Goal: Task Accomplishment & Management: Complete application form

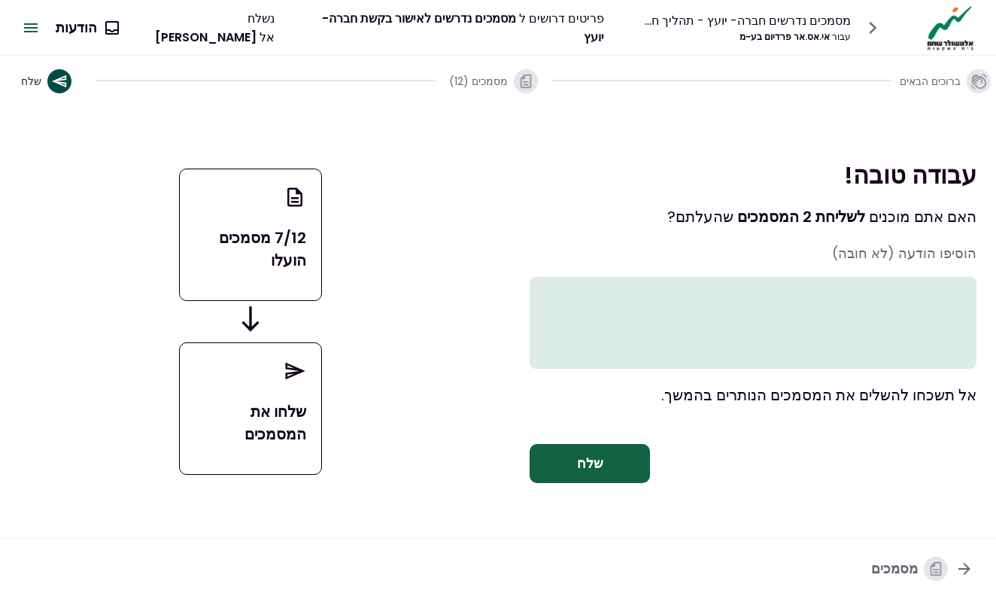
click at [601, 468] on button "שלח" at bounding box center [590, 463] width 120 height 39
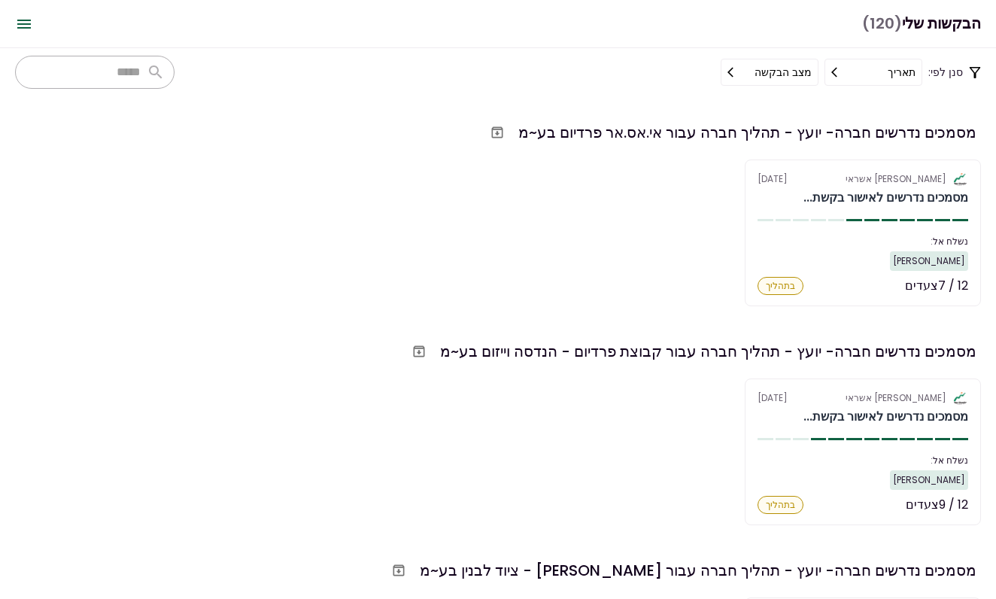
click at [834, 217] on section "אלטשולר שחם אשראי [DATE] מסמכים נדרשים לאישור בקשת... נשלח אל: [PERSON_NAME] 12…" at bounding box center [863, 233] width 236 height 147
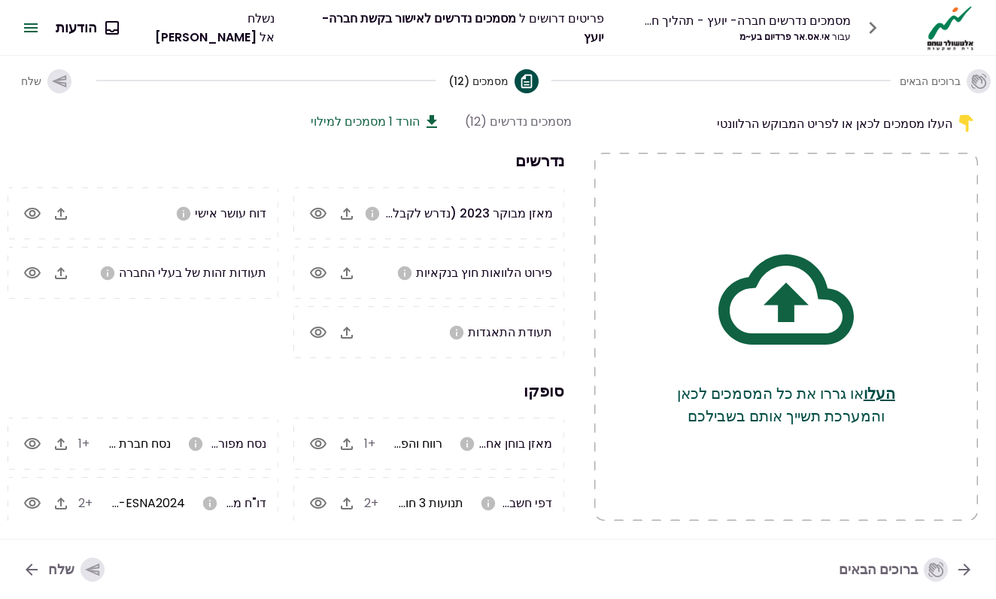
scroll to position [0, -1]
click at [869, 41] on button "button" at bounding box center [873, 28] width 32 height 32
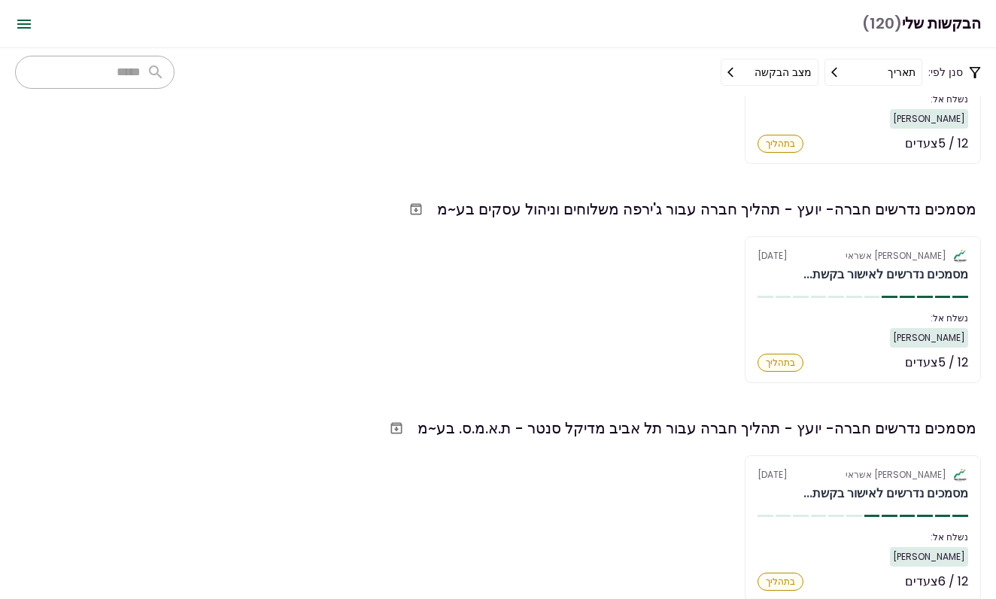
scroll to position [992, 0]
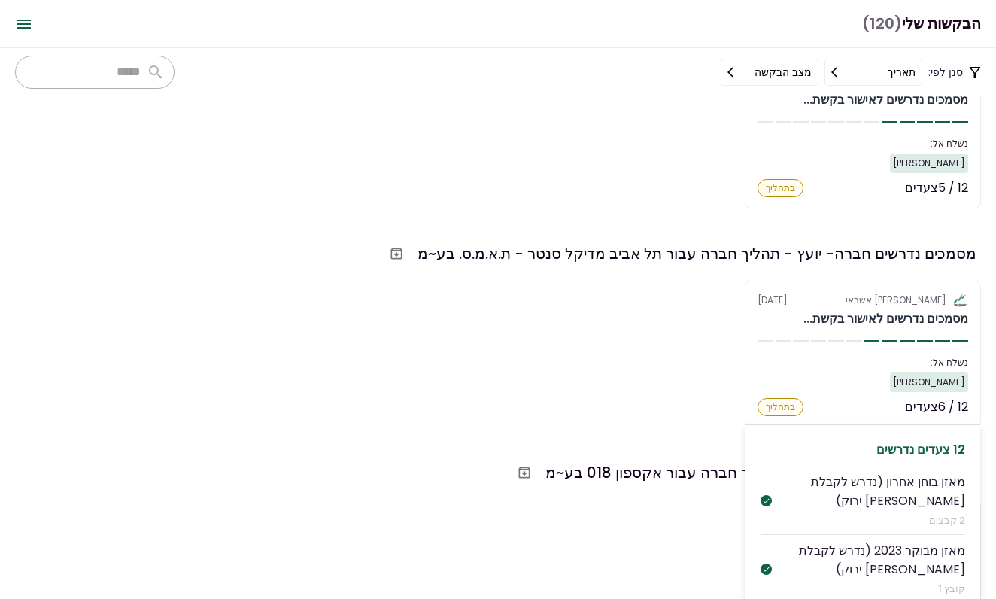
click at [856, 357] on div "נשלח אל:" at bounding box center [863, 363] width 211 height 14
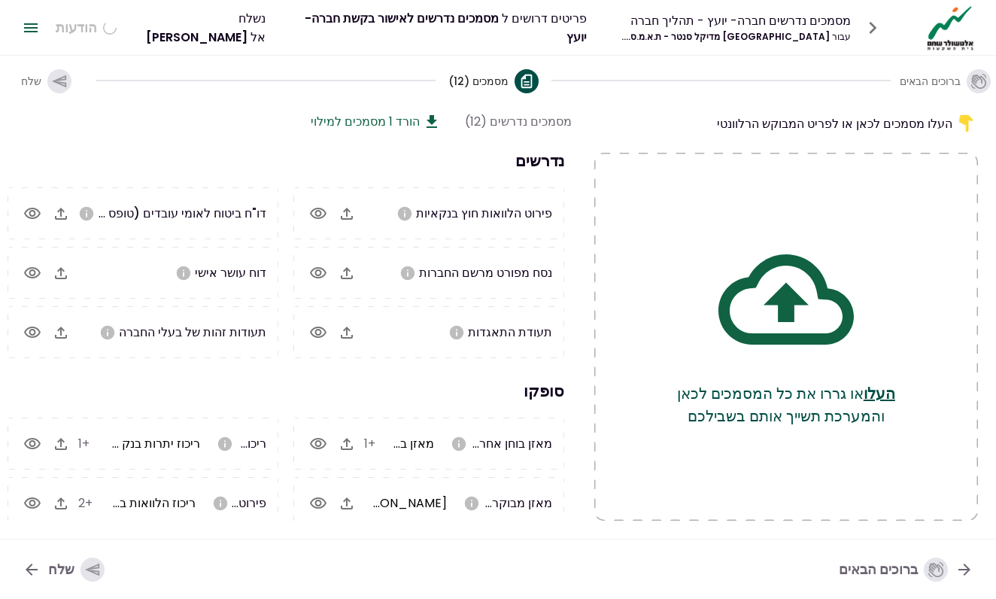
scroll to position [0, -1]
click at [351, 221] on icon "button" at bounding box center [347, 214] width 18 height 18
click at [883, 382] on button "העלו" at bounding box center [880, 393] width 32 height 23
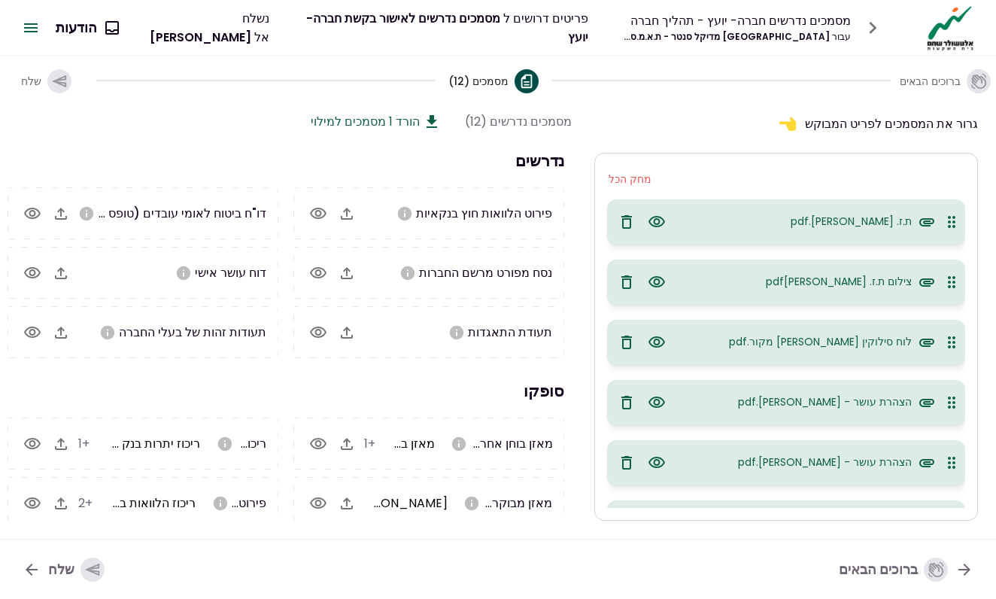
click at [351, 217] on icon "button" at bounding box center [347, 214] width 18 height 18
click at [59, 336] on icon "button" at bounding box center [61, 333] width 12 height 12
click at [357, 213] on button "button" at bounding box center [347, 214] width 26 height 26
click at [68, 272] on icon "button" at bounding box center [61, 273] width 18 height 18
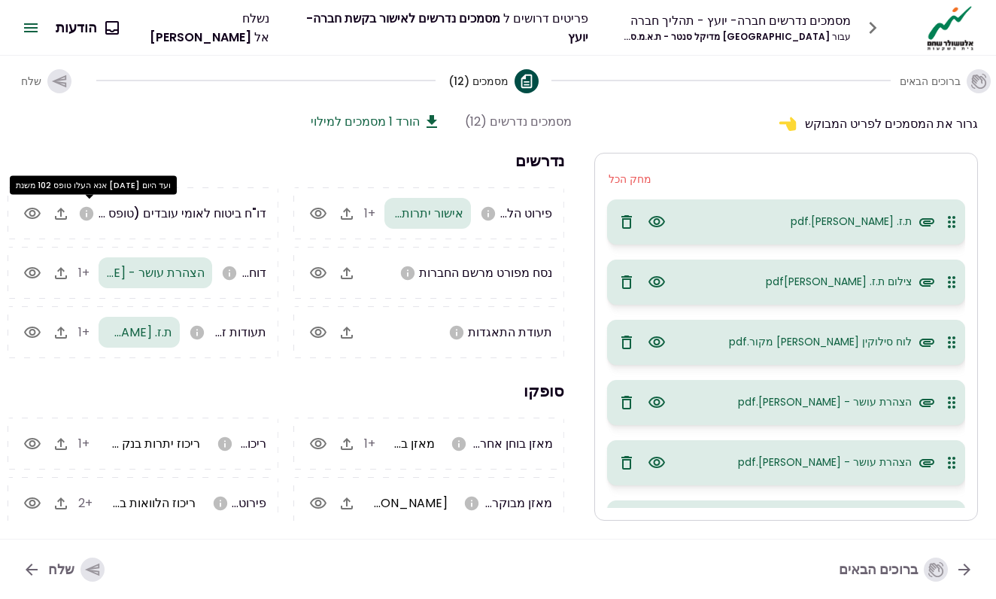
click at [67, 217] on icon "button" at bounding box center [61, 214] width 12 height 12
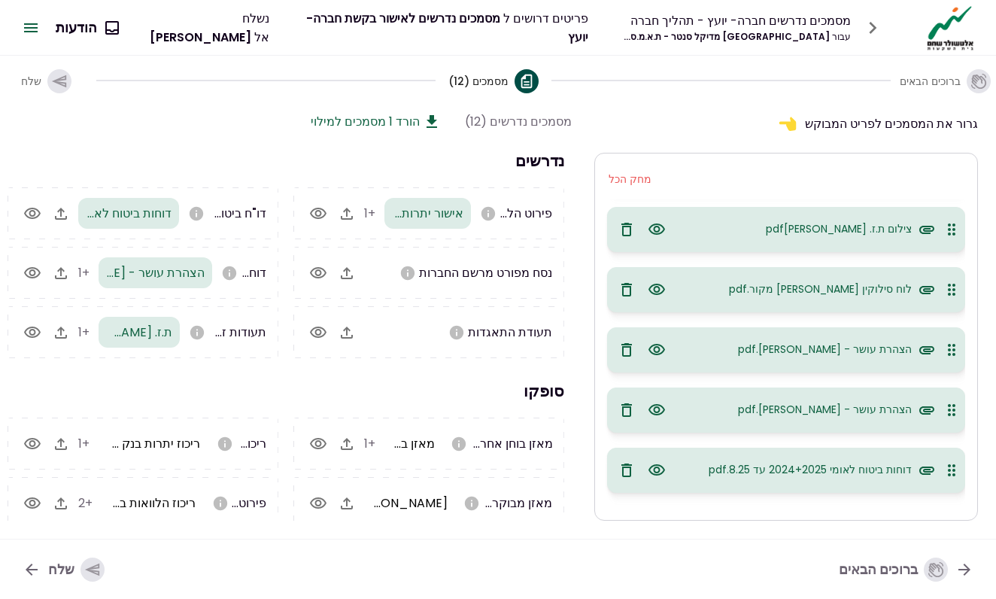
scroll to position [26, 0]
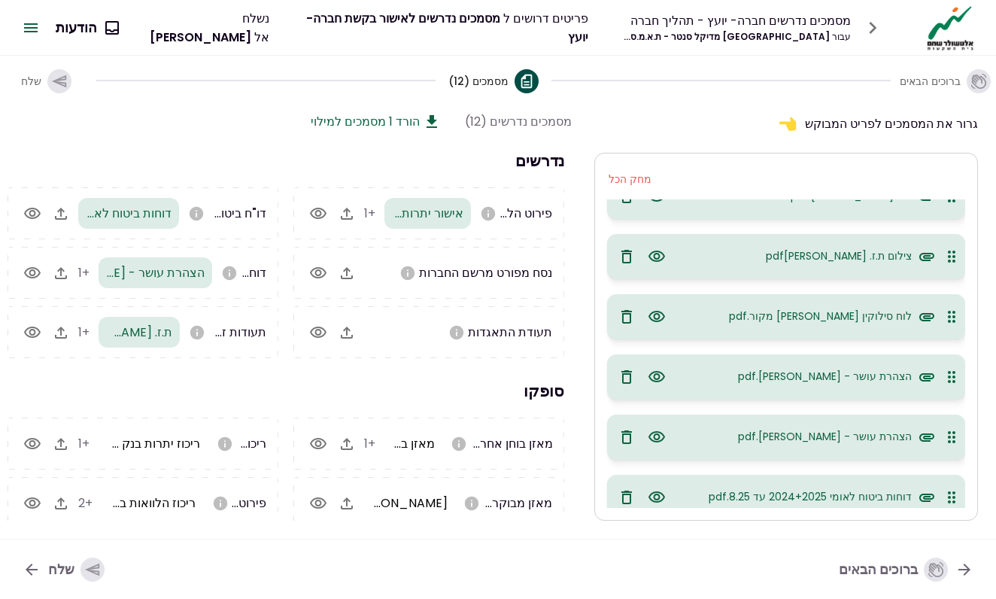
click at [632, 176] on button "מחק הכל" at bounding box center [630, 180] width 58 height 28
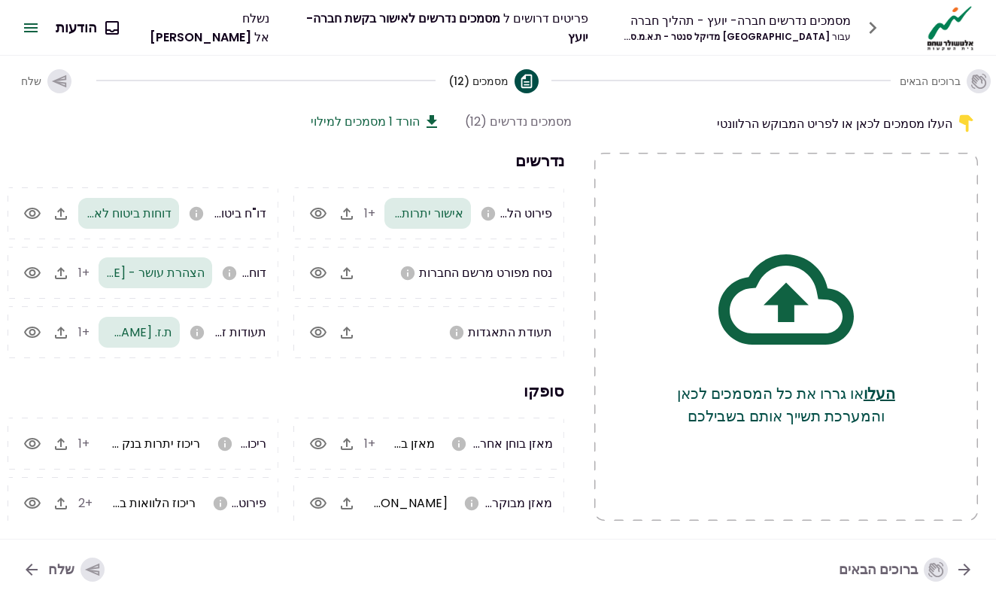
click at [66, 81] on icon "button" at bounding box center [59, 81] width 17 height 17
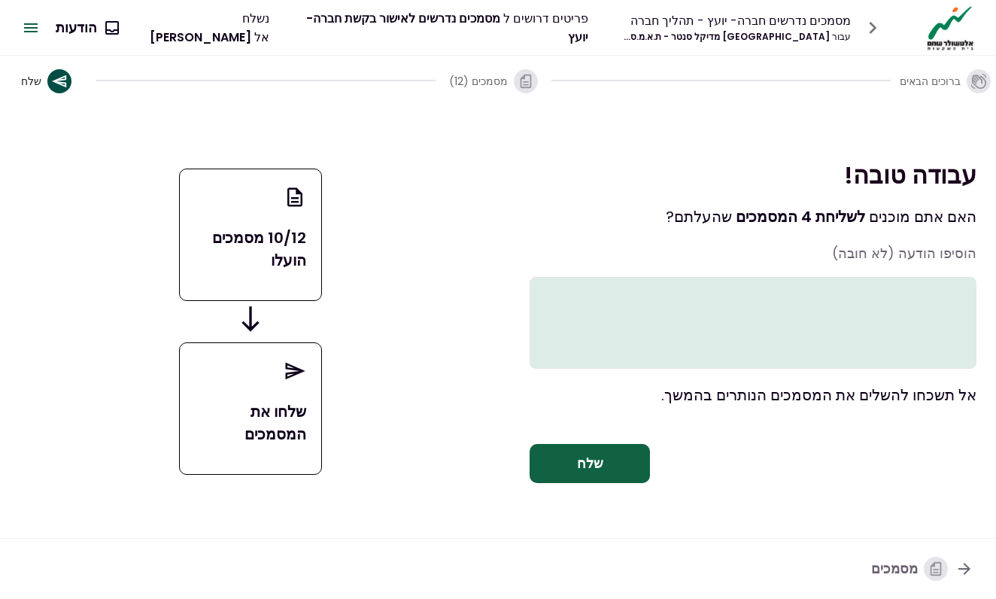
click at [570, 483] on button "שלח" at bounding box center [590, 463] width 120 height 39
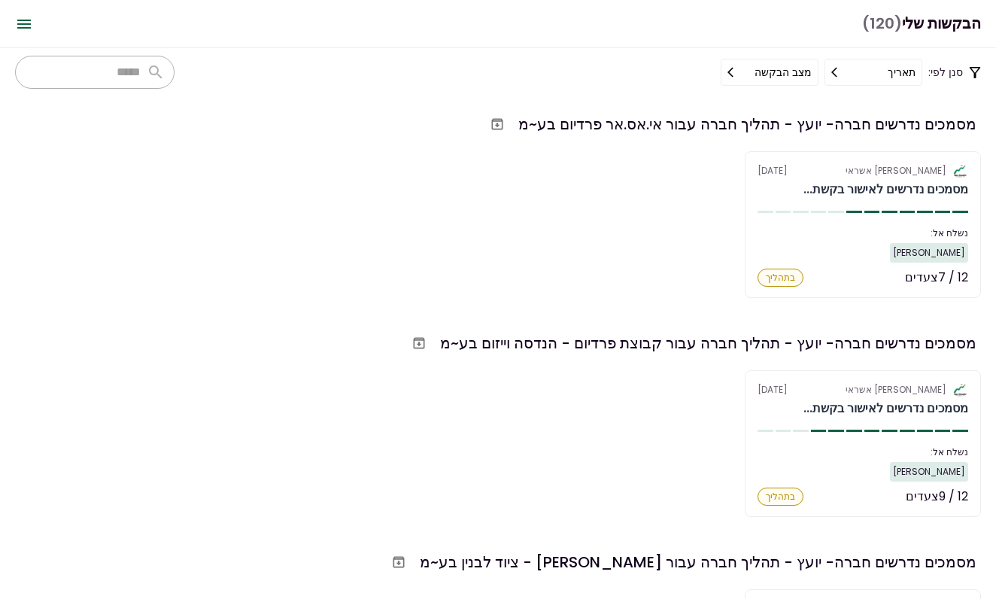
scroll to position [227, 0]
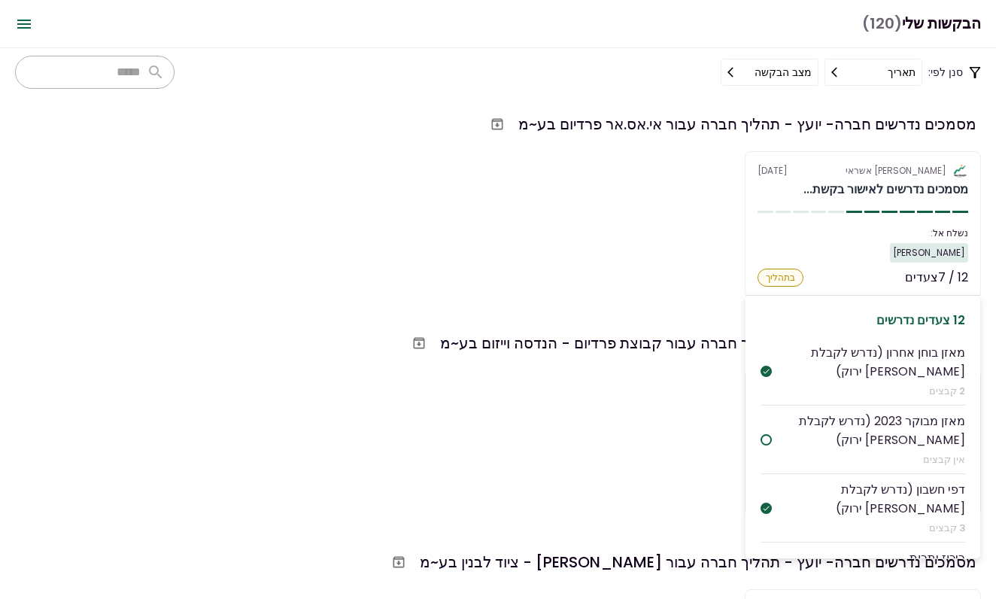
click at [804, 195] on div "מסמכים נדרשים לאישור בקשת..." at bounding box center [886, 190] width 165 height 18
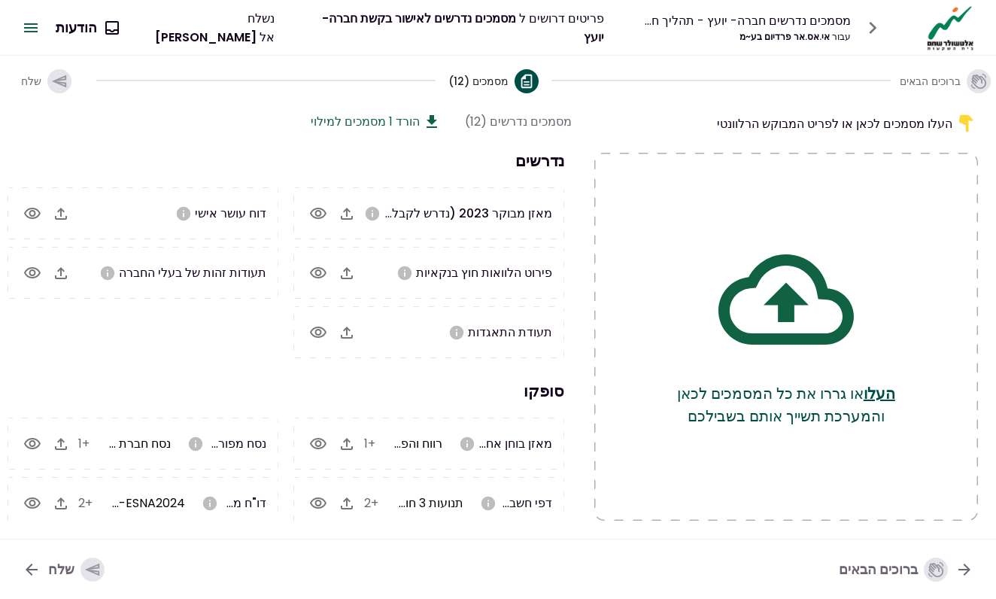
scroll to position [0, -1]
click at [350, 334] on icon "button" at bounding box center [347, 333] width 18 height 18
click at [59, 82] on icon "button" at bounding box center [59, 80] width 14 height 13
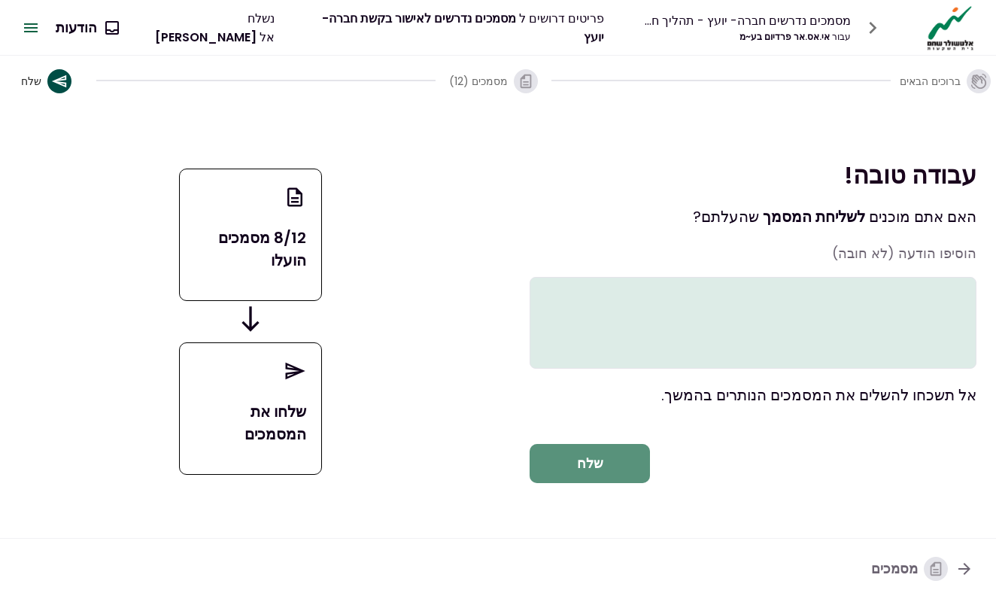
click at [599, 483] on button "שלח" at bounding box center [590, 463] width 120 height 39
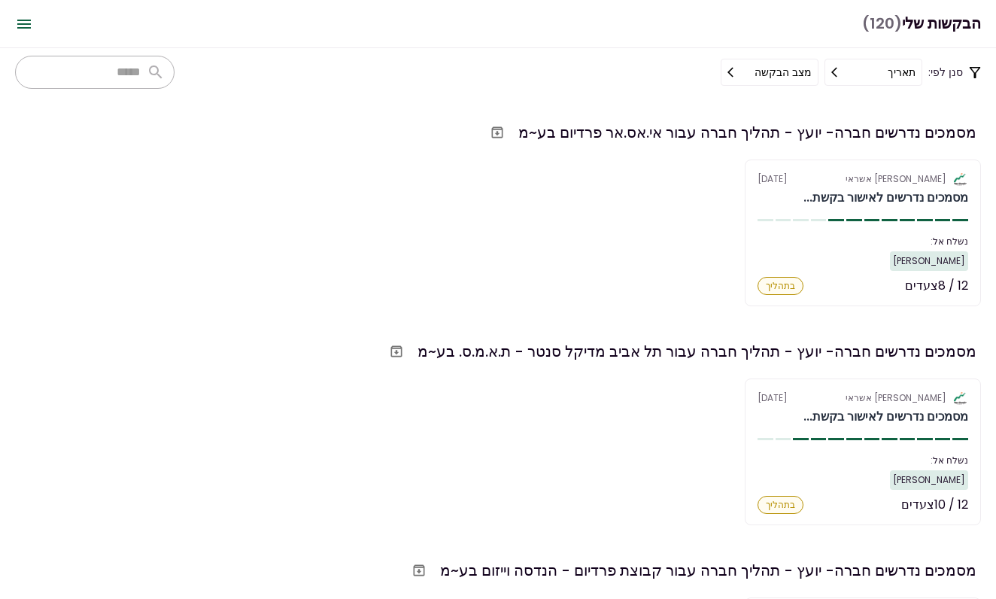
scroll to position [167, 0]
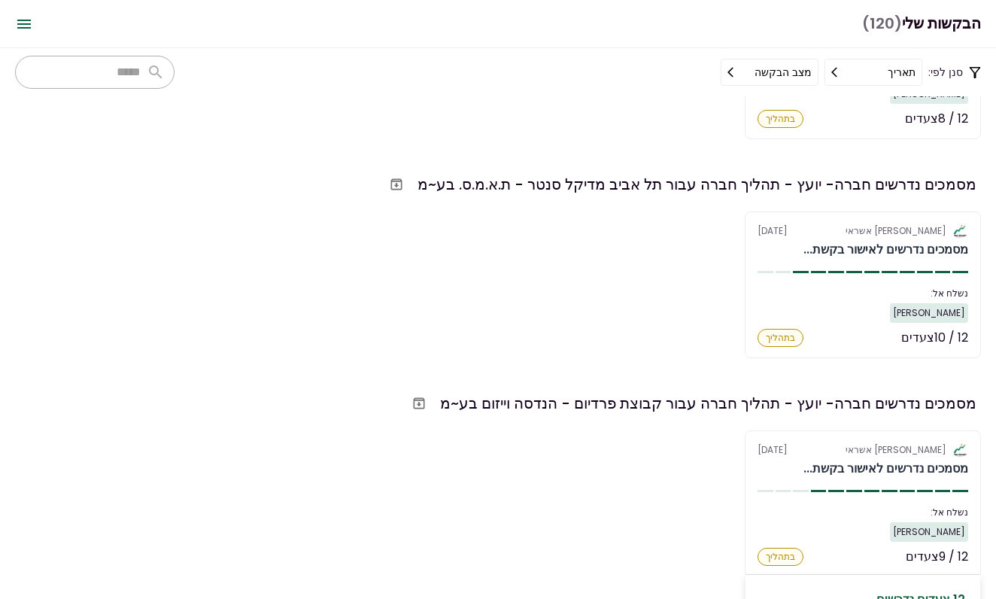
click at [813, 457] on section "אלטשולר שחם אשראי [DATE] מסמכים נדרשים לאישור בקשת... נשלח אל: [PERSON_NAME] 12…" at bounding box center [863, 503] width 236 height 147
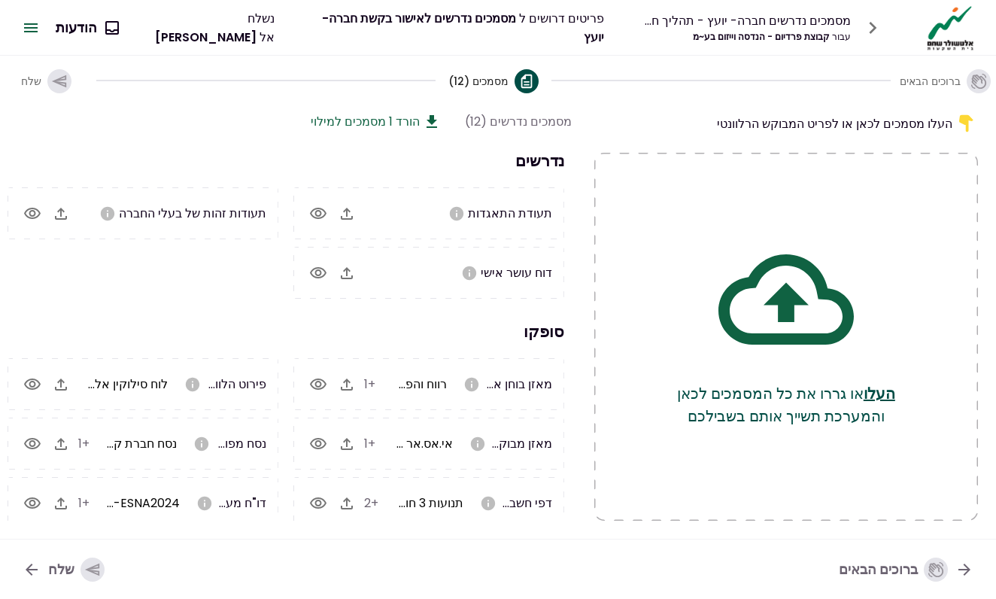
scroll to position [0, -1]
click at [345, 220] on icon "button" at bounding box center [347, 214] width 18 height 18
click at [41, 78] on span "שלח" at bounding box center [31, 81] width 20 height 15
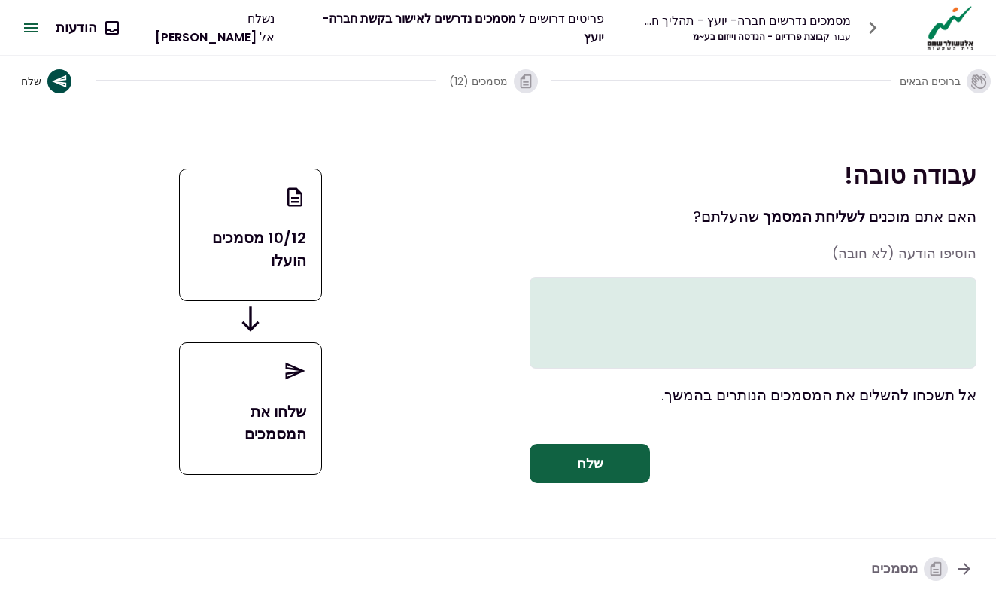
click at [563, 453] on div "עבודה טובה! האם אתם מוכנים לשליחת המסמך שהעלתם ? הוסיפו הודעה (לא חובה) אל תשכח…" at bounding box center [753, 321] width 447 height 406
click at [566, 473] on button "שלח" at bounding box center [590, 463] width 120 height 39
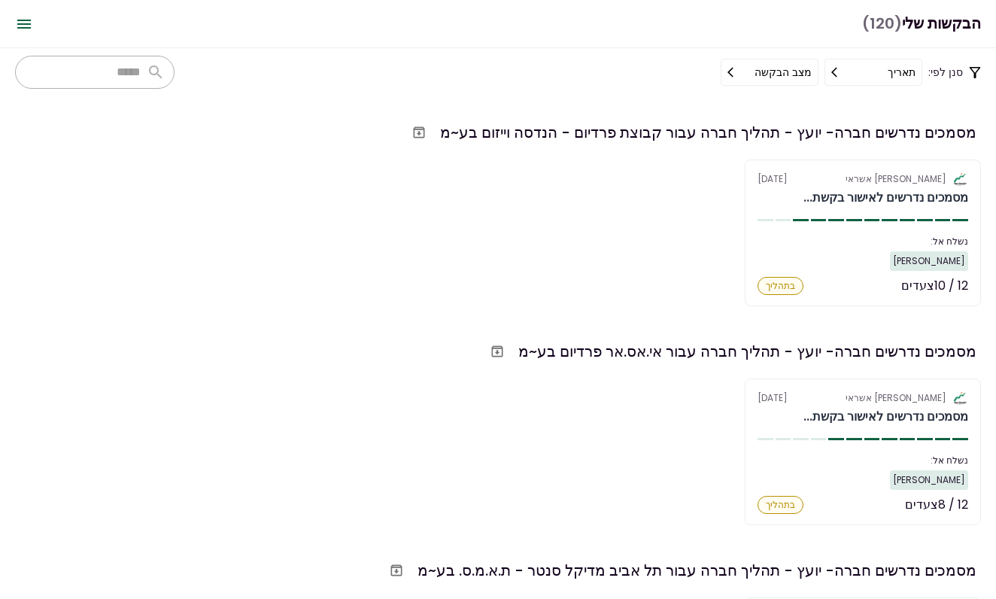
click at [631, 221] on div "אלטשולר שחם אשראי [DATE] מסמכים נדרשים לאישור בקשת... נשלח אל: [PERSON_NAME] 12…" at bounding box center [498, 233] width 966 height 147
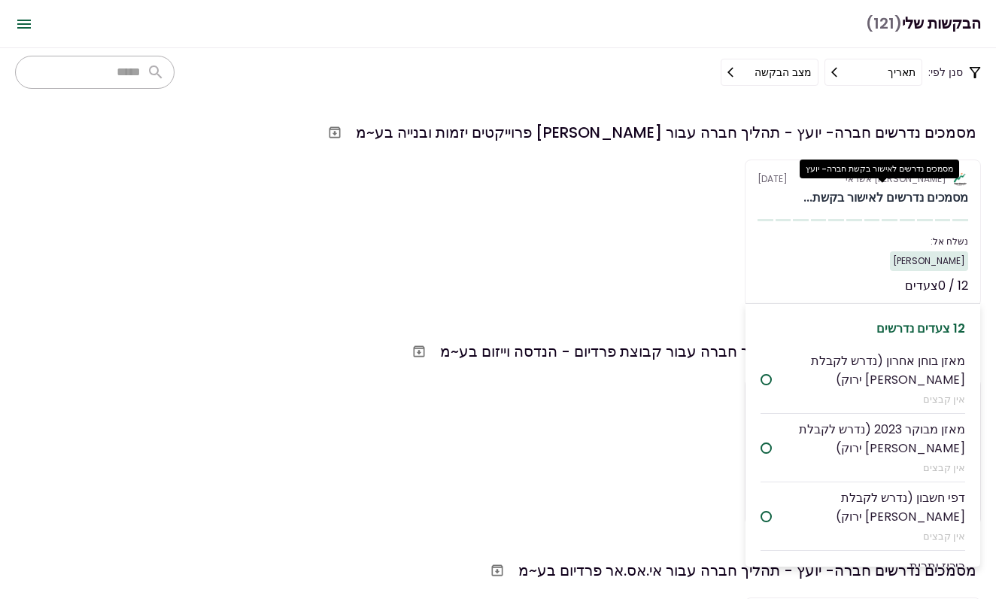
click at [880, 195] on div "מסמכים נדרשים לאישור בקשת..." at bounding box center [886, 198] width 165 height 18
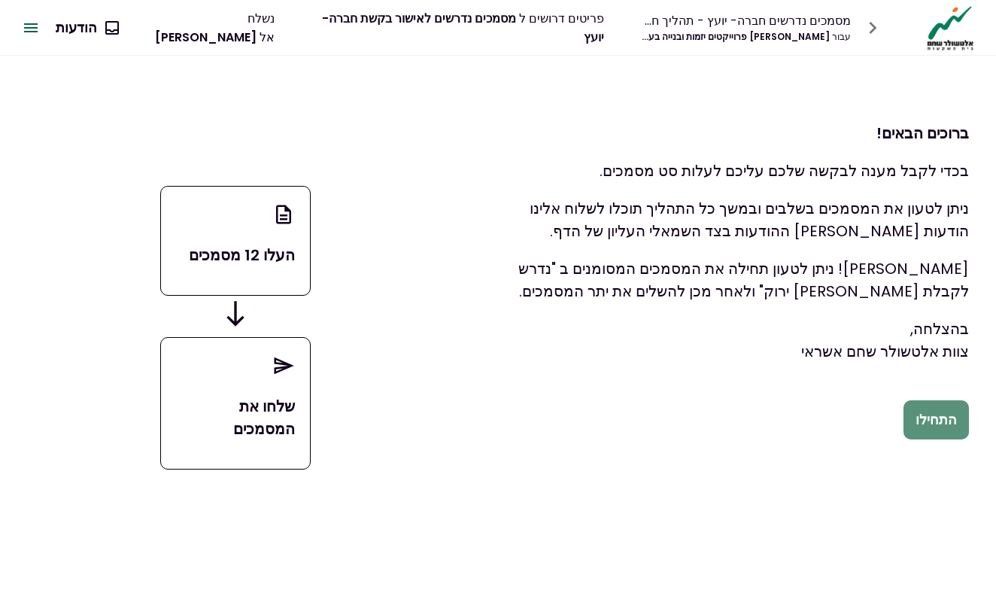
click at [926, 423] on button "התחילו" at bounding box center [936, 419] width 65 height 39
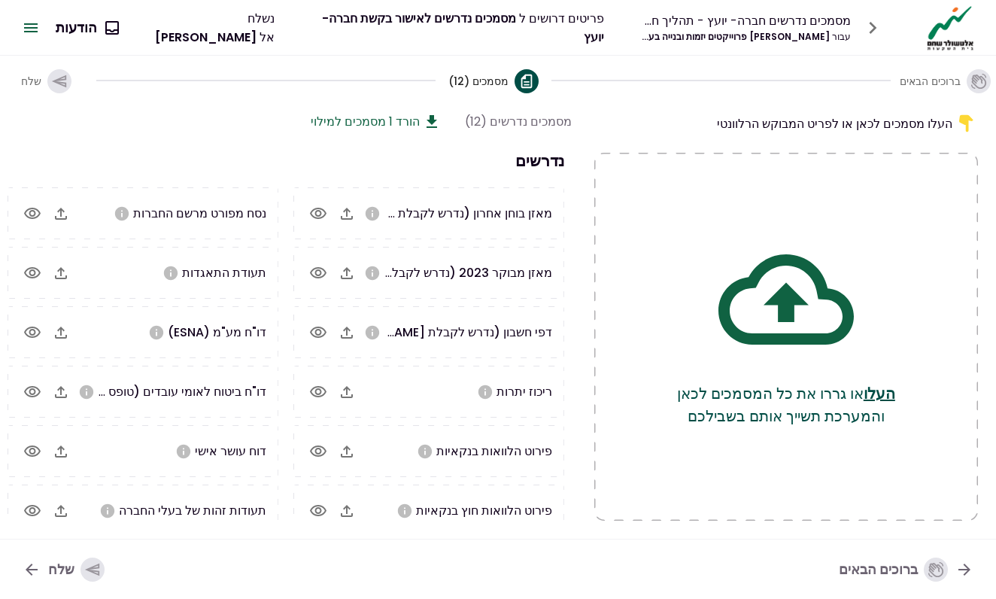
scroll to position [0, -1]
click at [350, 270] on icon "button" at bounding box center [347, 273] width 12 height 12
click at [350, 274] on icon "button" at bounding box center [347, 273] width 18 height 18
click at [351, 217] on icon "button" at bounding box center [347, 214] width 18 height 18
click at [353, 336] on icon "button" at bounding box center [347, 333] width 12 height 12
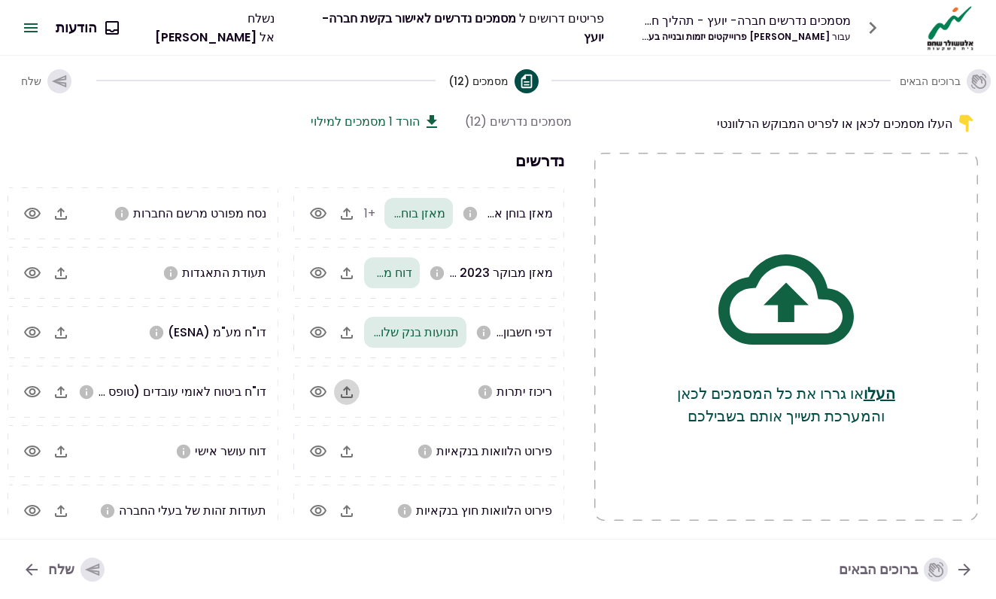
click at [351, 390] on icon "button" at bounding box center [347, 392] width 12 height 12
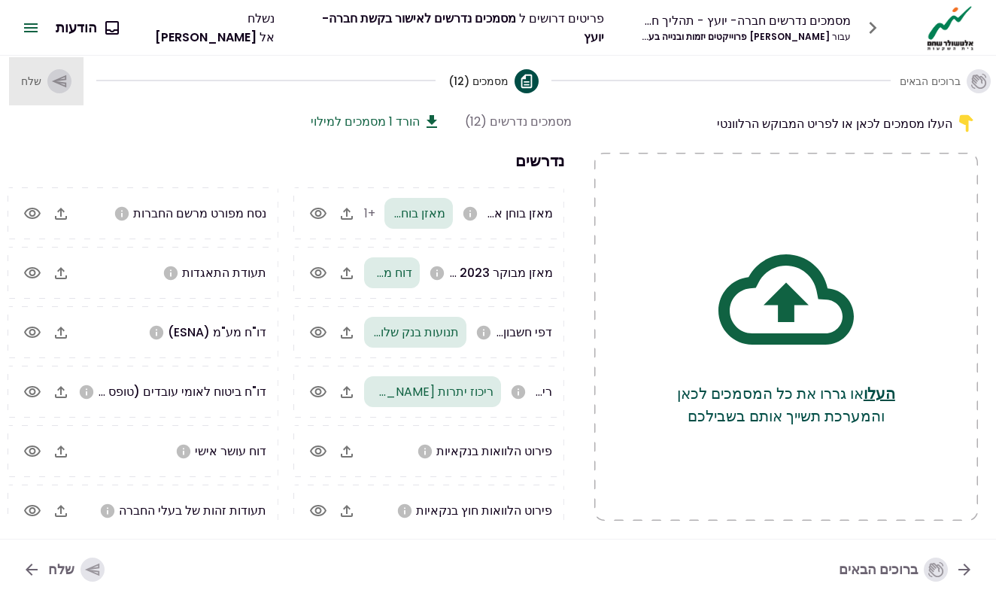
click at [54, 84] on icon "button" at bounding box center [59, 81] width 17 height 17
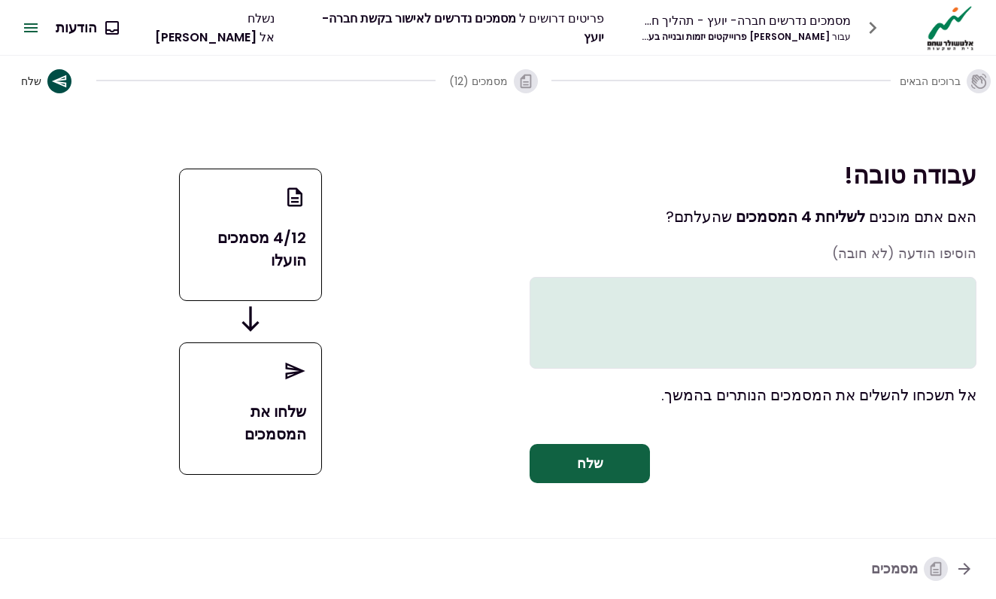
click at [555, 483] on button "שלח" at bounding box center [590, 463] width 120 height 39
